Goal: Task Accomplishment & Management: Manage account settings

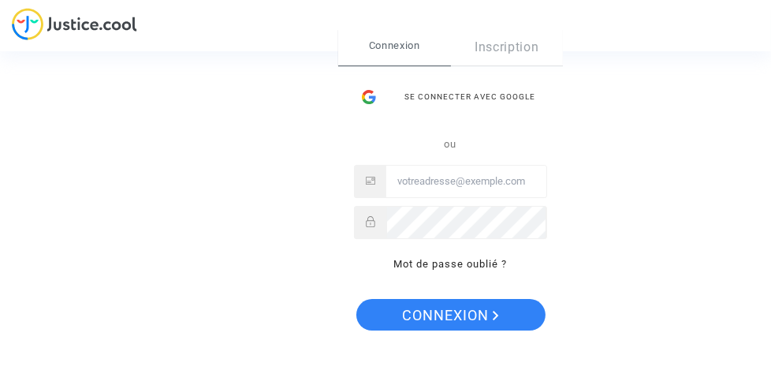
type input "yvon.lannier@wanadoo.fr"
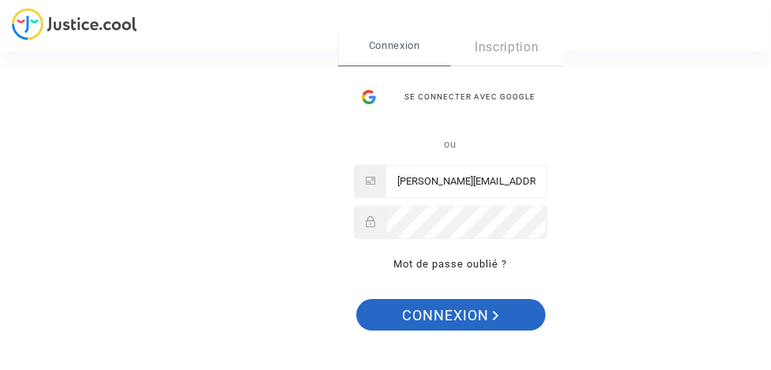
click at [454, 317] on span "Connexion" at bounding box center [450, 315] width 97 height 33
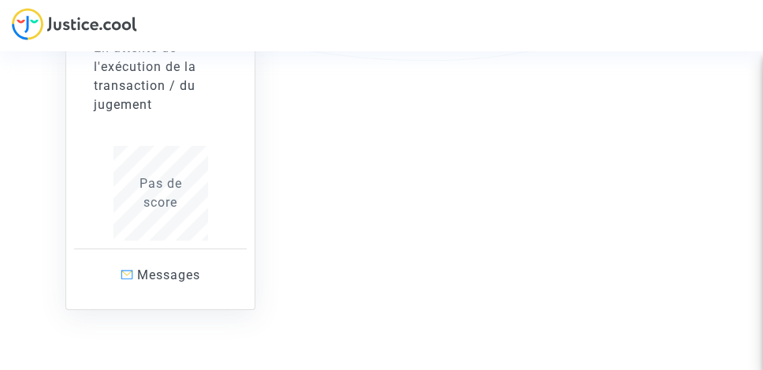
scroll to position [288, 0]
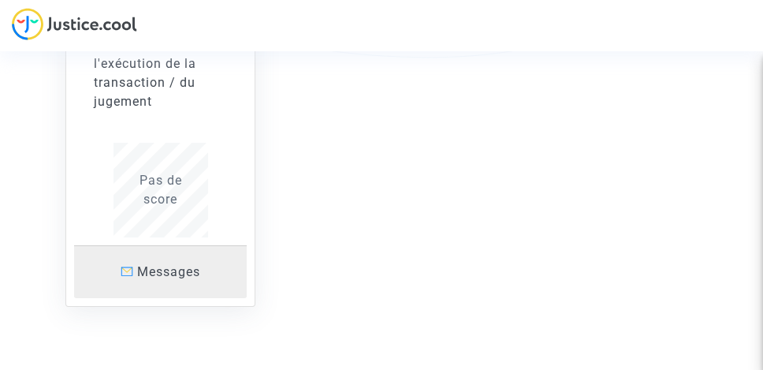
click at [169, 265] on span "Messages" at bounding box center [168, 271] width 63 height 15
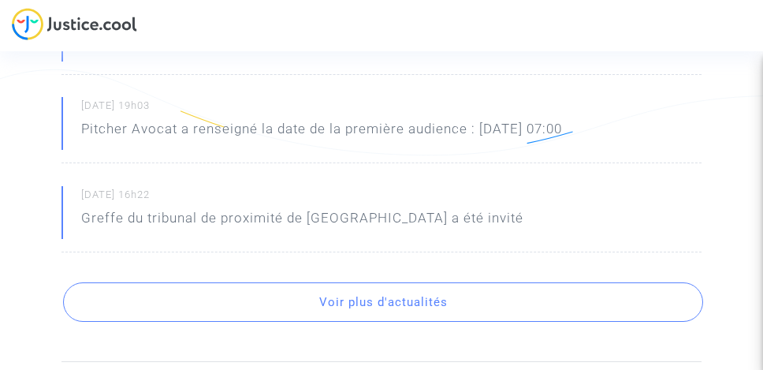
scroll to position [601, 0]
